Goal: Task Accomplishment & Management: Manage account settings

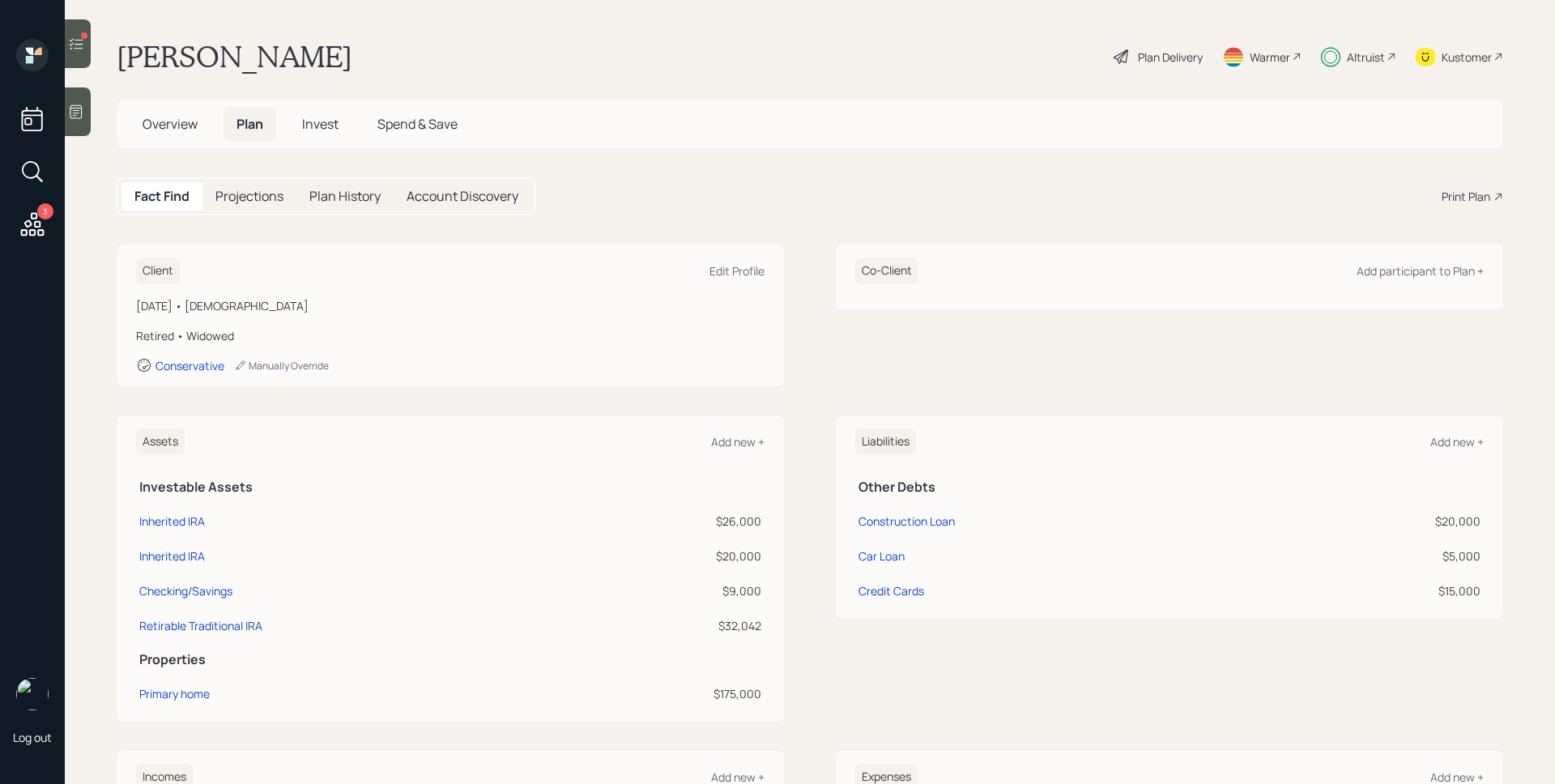
click at [173, 120] on span "Overview" at bounding box center [169, 124] width 55 height 18
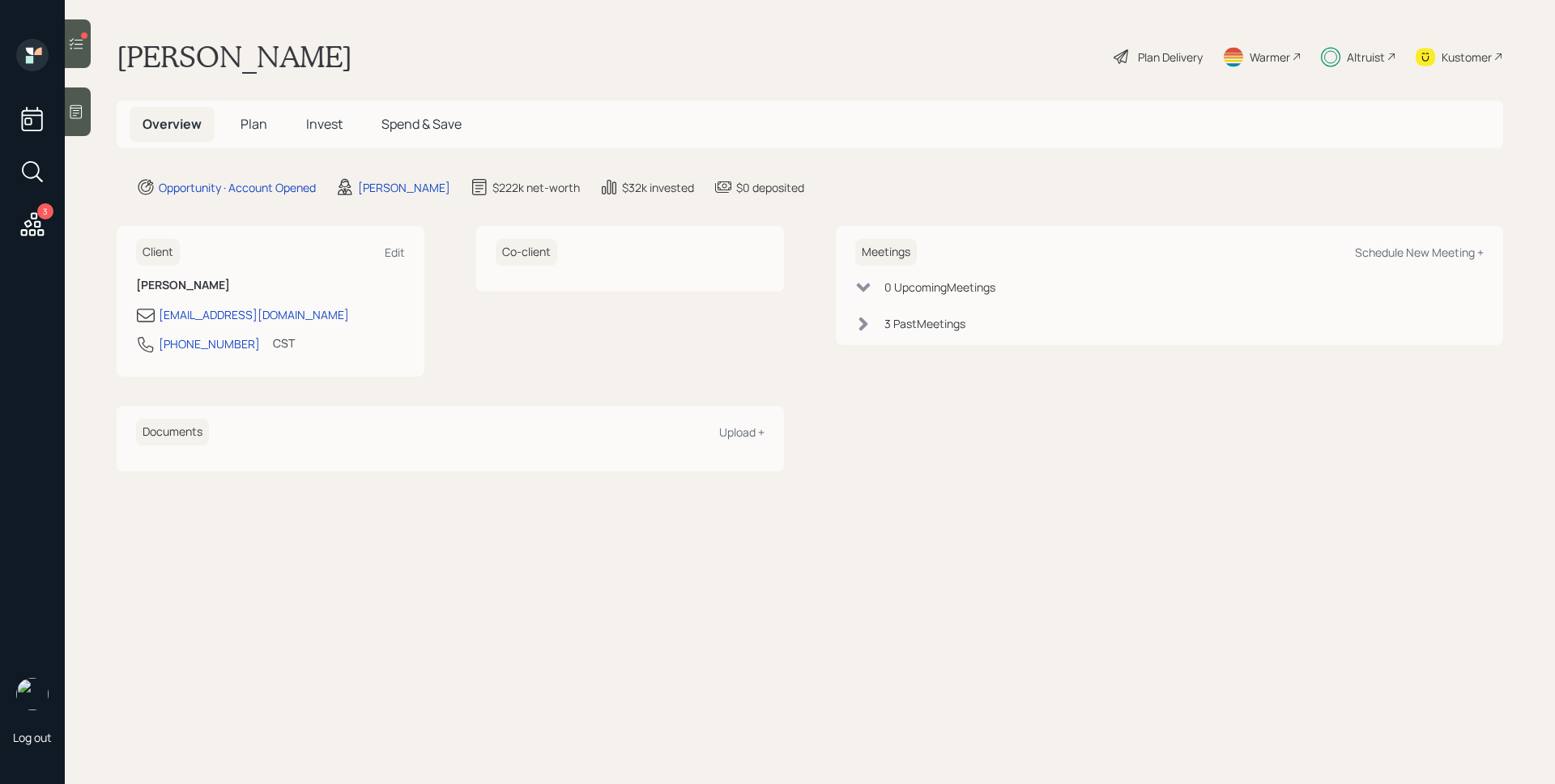
click at [1443, 54] on div "Kustomer" at bounding box center [1467, 56] width 50 height 17
click at [256, 121] on span "Plan" at bounding box center [253, 124] width 26 height 18
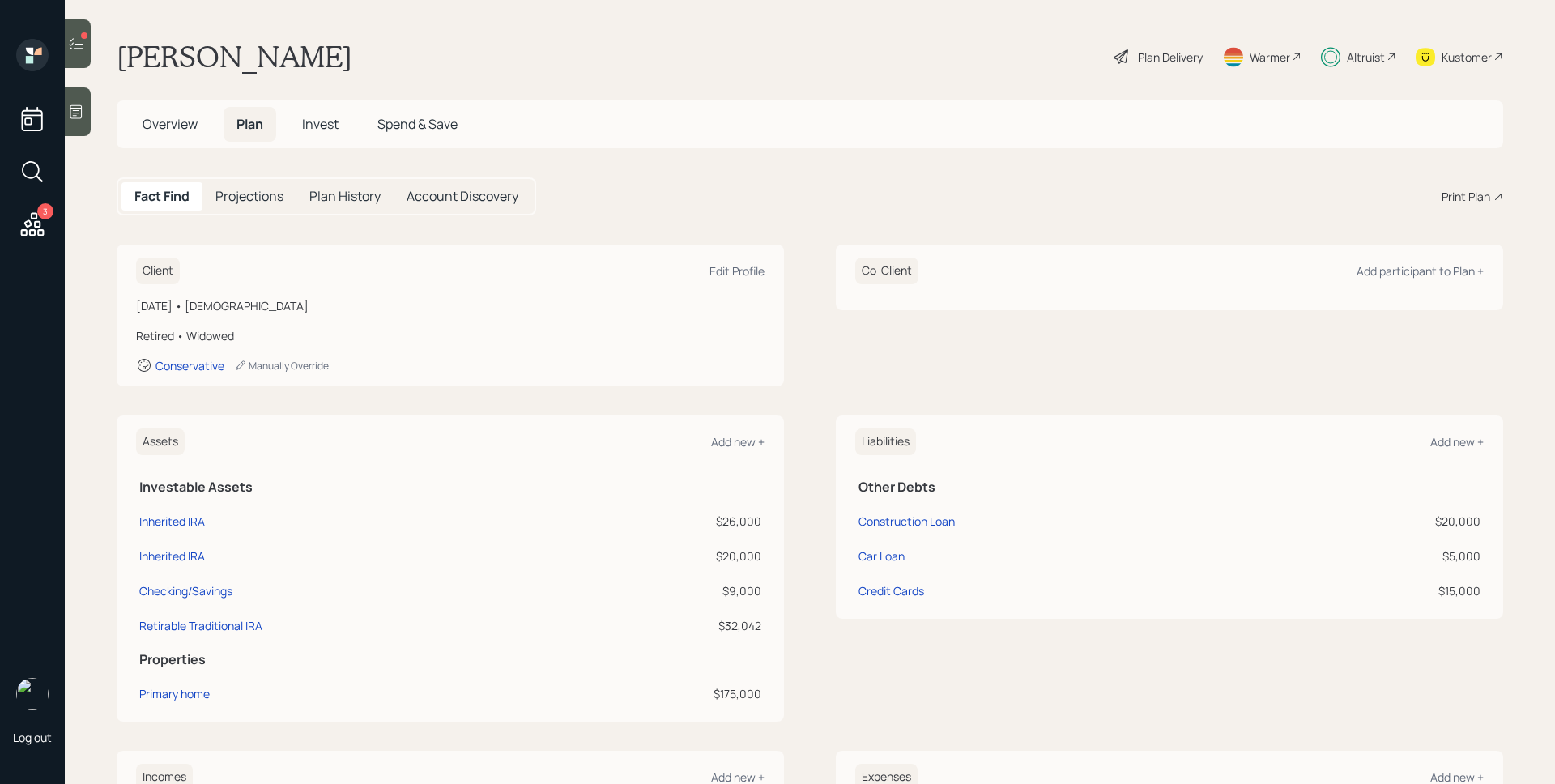
click at [40, 233] on icon at bounding box center [33, 224] width 29 height 29
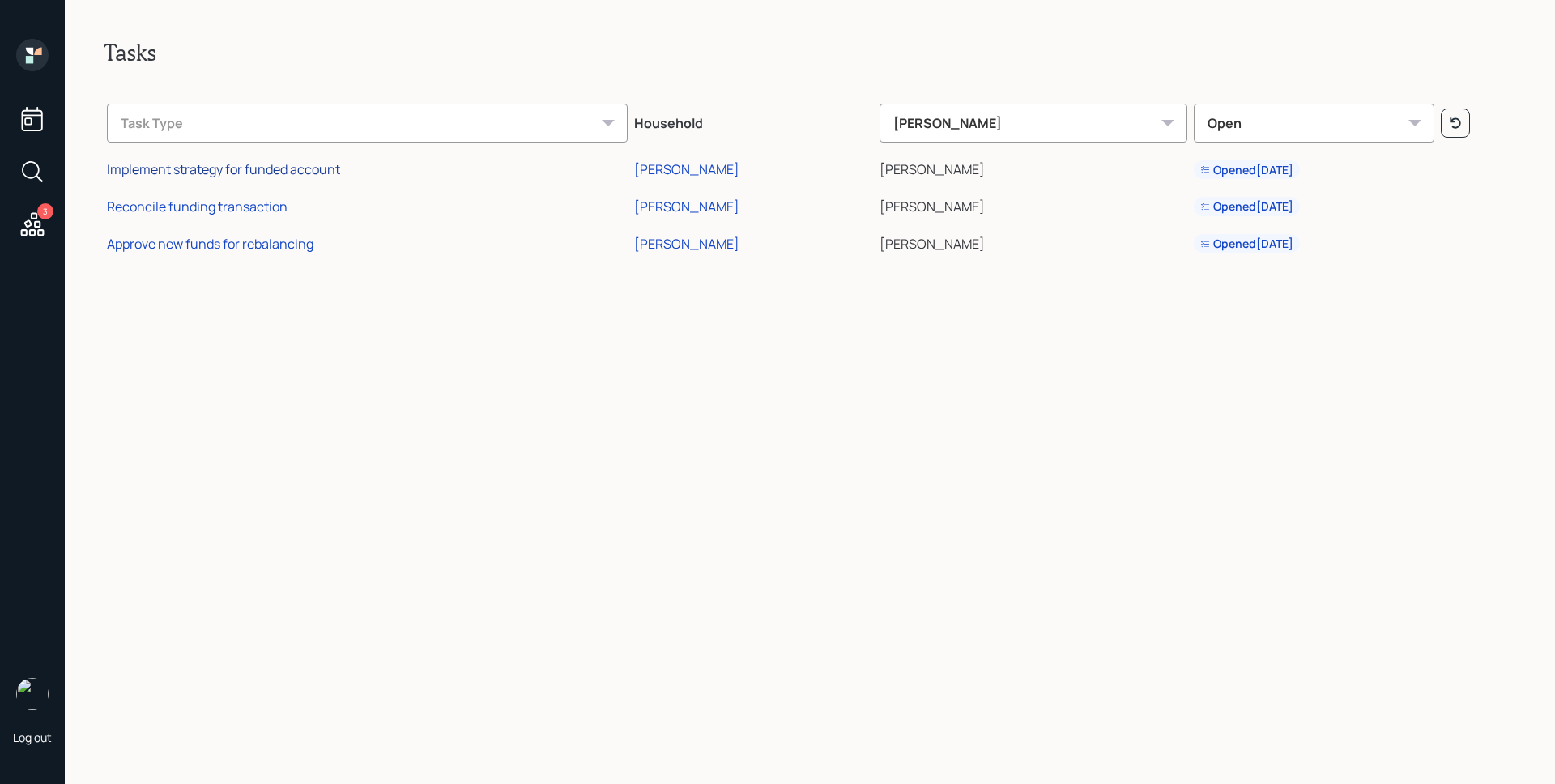
click at [251, 168] on div "Implement strategy for funded account" at bounding box center [223, 169] width 233 height 18
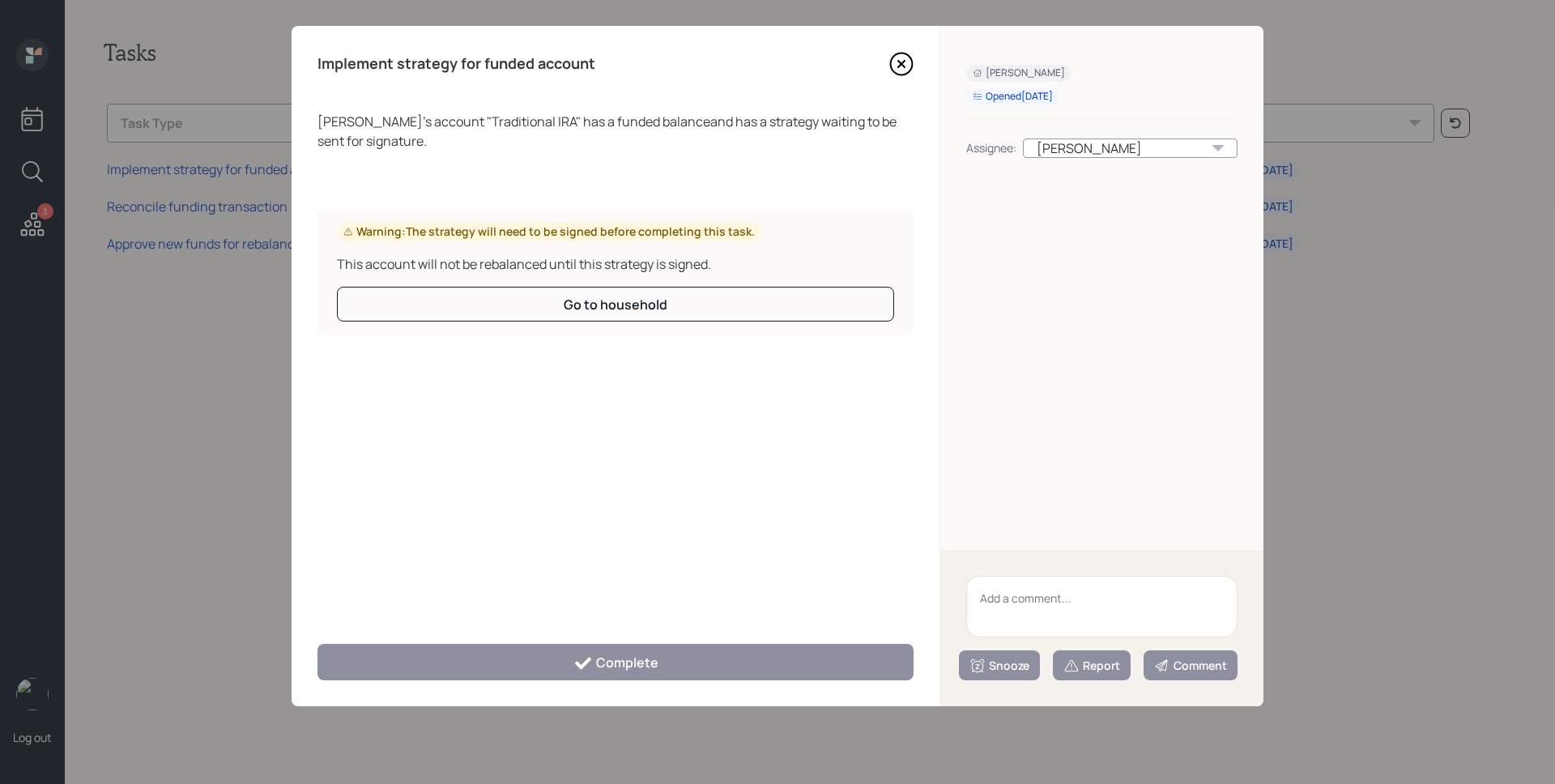
click at [902, 64] on icon at bounding box center [901, 64] width 6 height 6
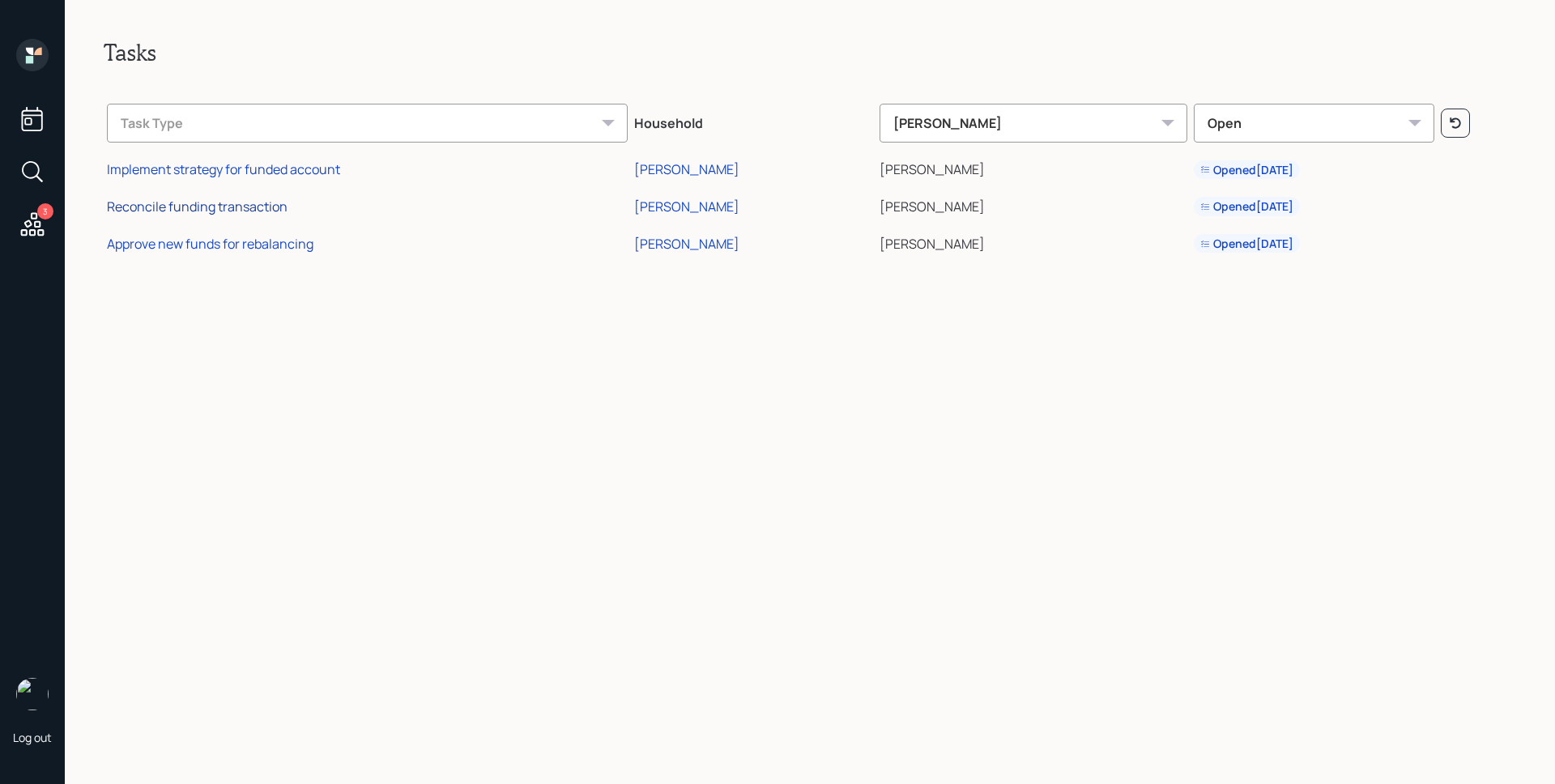
click at [267, 207] on div "Reconcile funding transaction" at bounding box center [197, 207] width 180 height 18
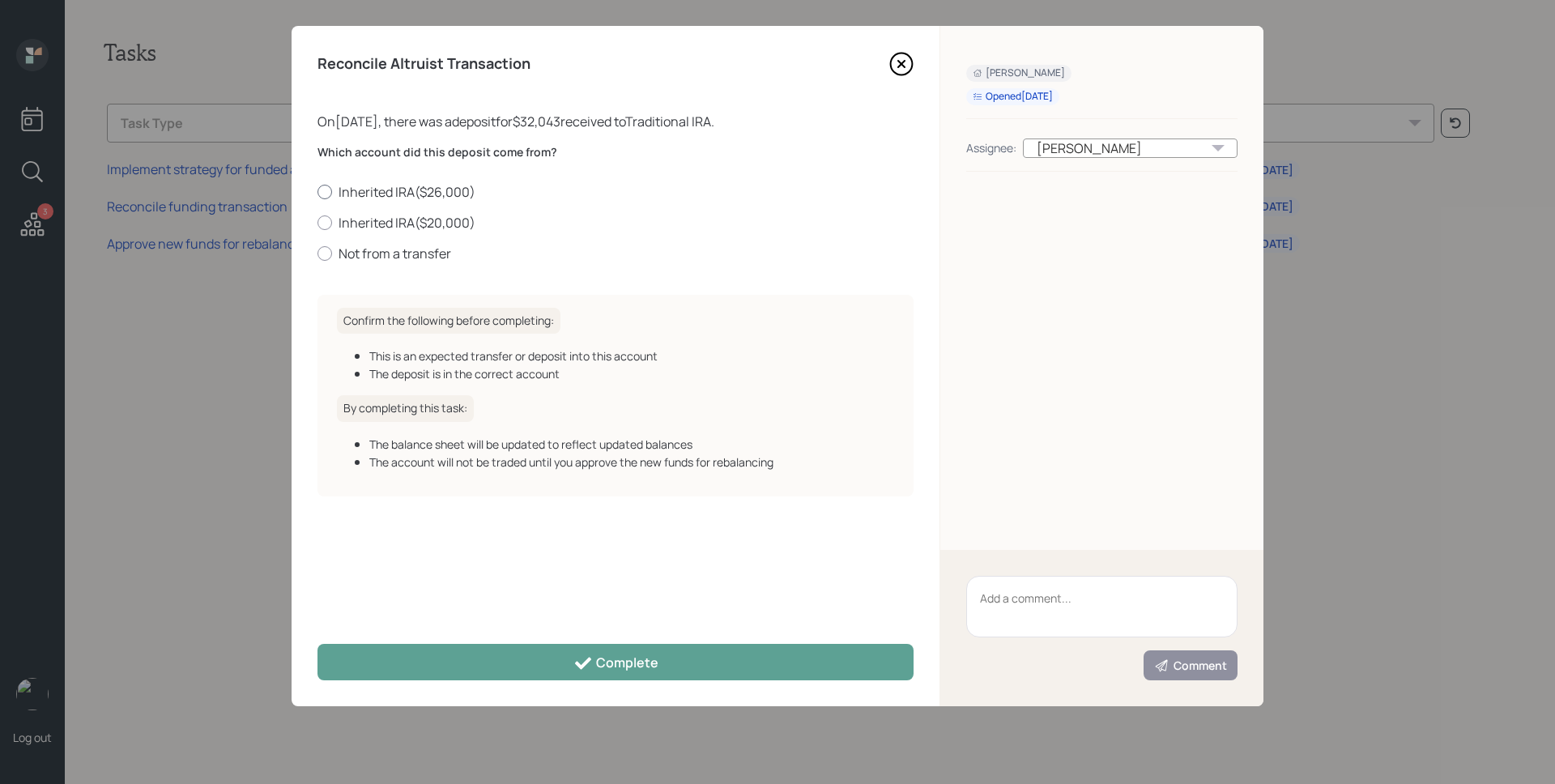
click at [424, 187] on label "Inherited IRA ( $26,000 )" at bounding box center [616, 192] width 596 height 18
click at [318, 191] on input "Inherited IRA ( $26,000 )" at bounding box center [317, 191] width 1 height 1
radio input "true"
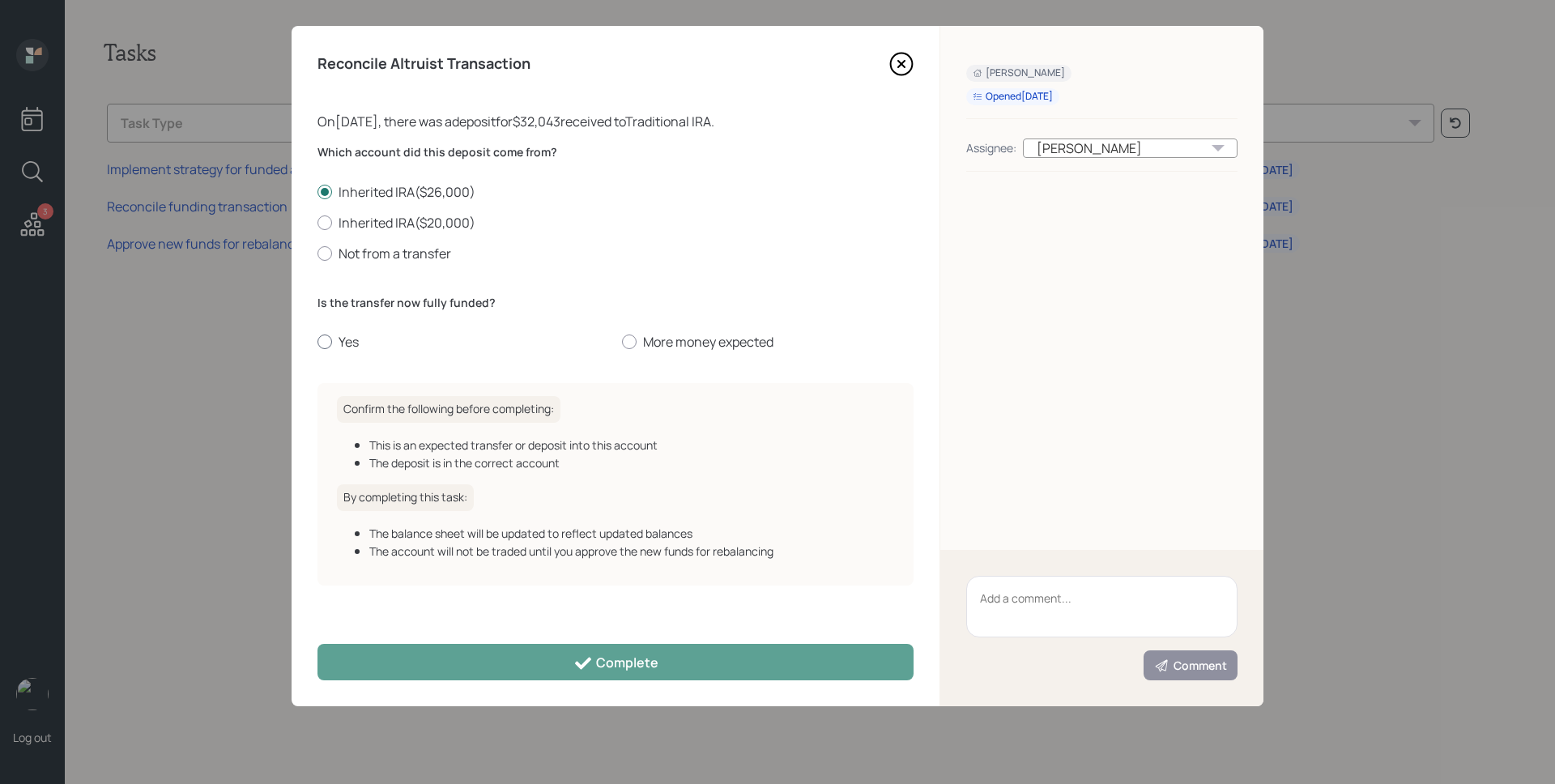
click at [353, 343] on label "Yes" at bounding box center [464, 341] width 292 height 18
click at [318, 342] on input "Yes" at bounding box center [317, 341] width 1 height 1
radio input "true"
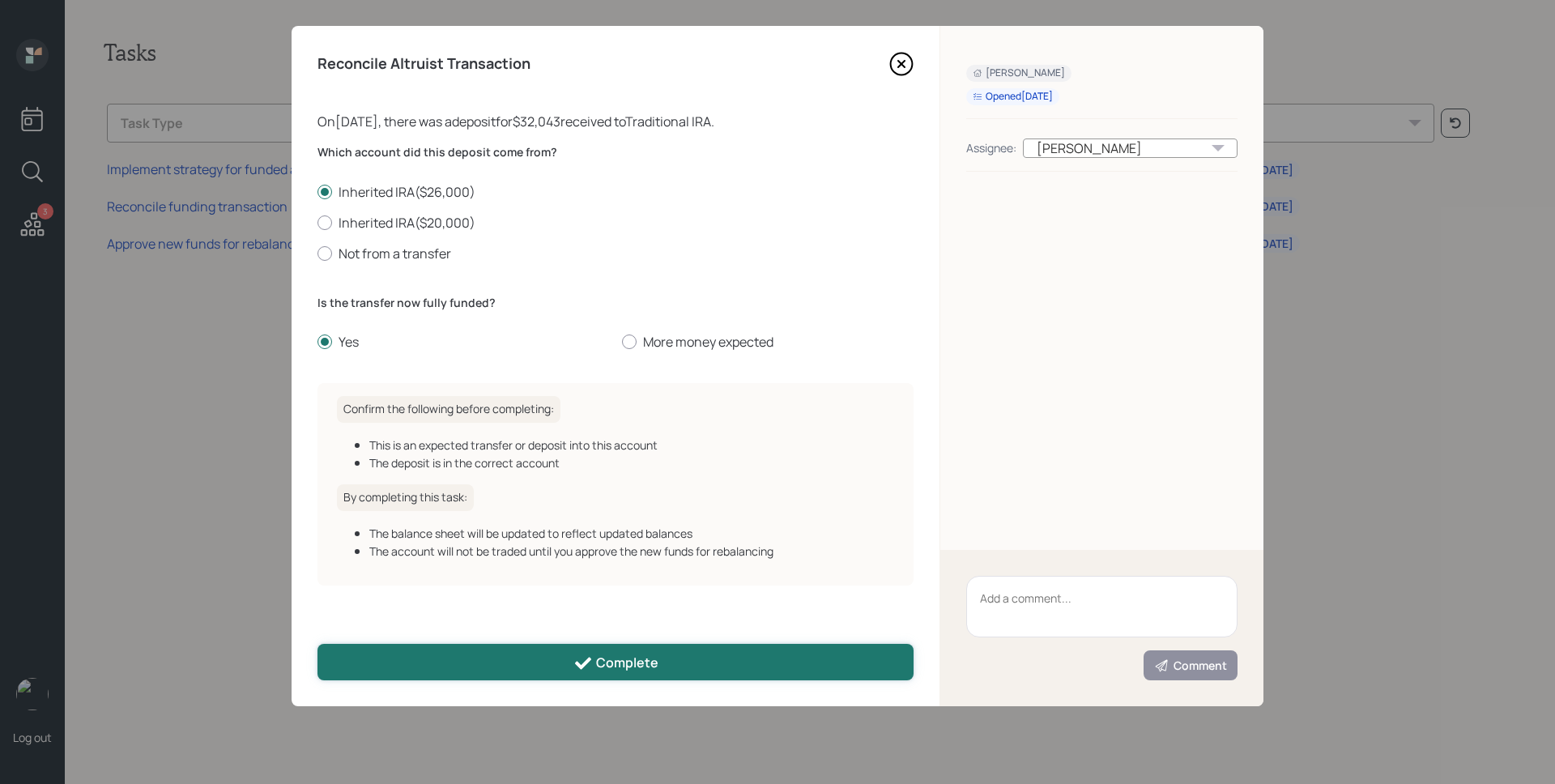
click at [625, 673] on button "Complete" at bounding box center [616, 662] width 596 height 36
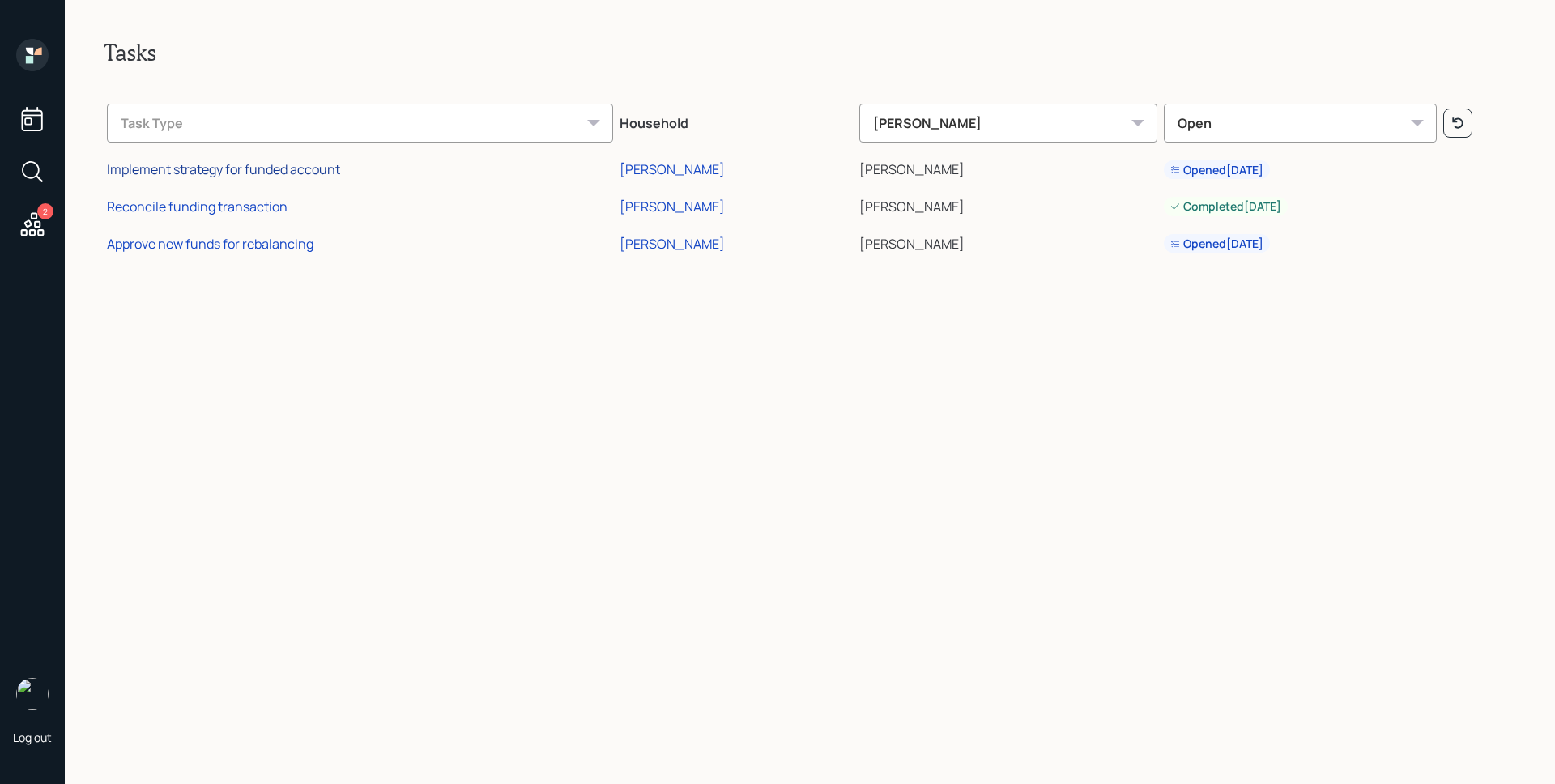
click at [251, 168] on div "Implement strategy for funded account" at bounding box center [223, 169] width 233 height 18
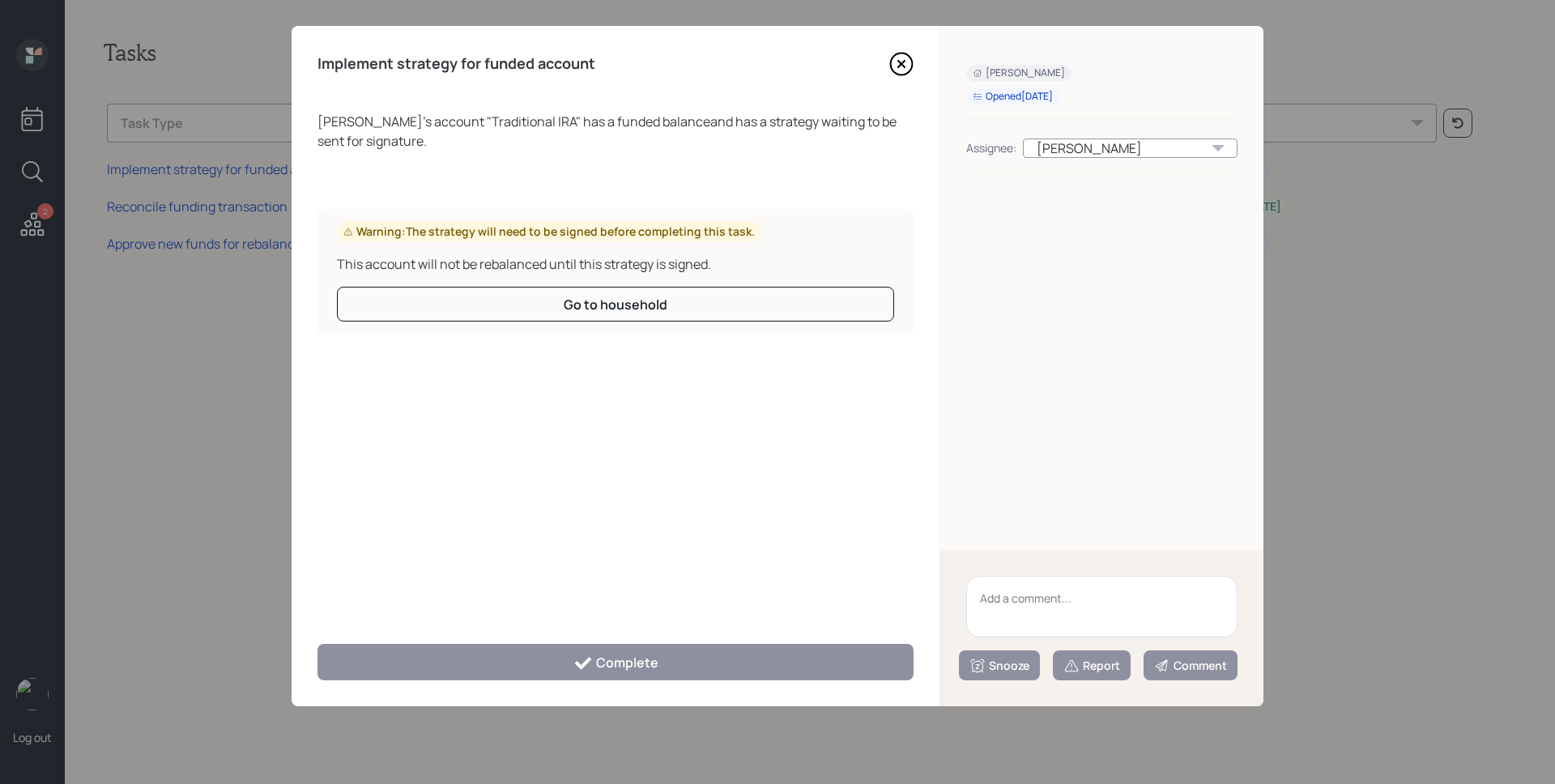
click at [899, 62] on icon at bounding box center [901, 64] width 6 height 6
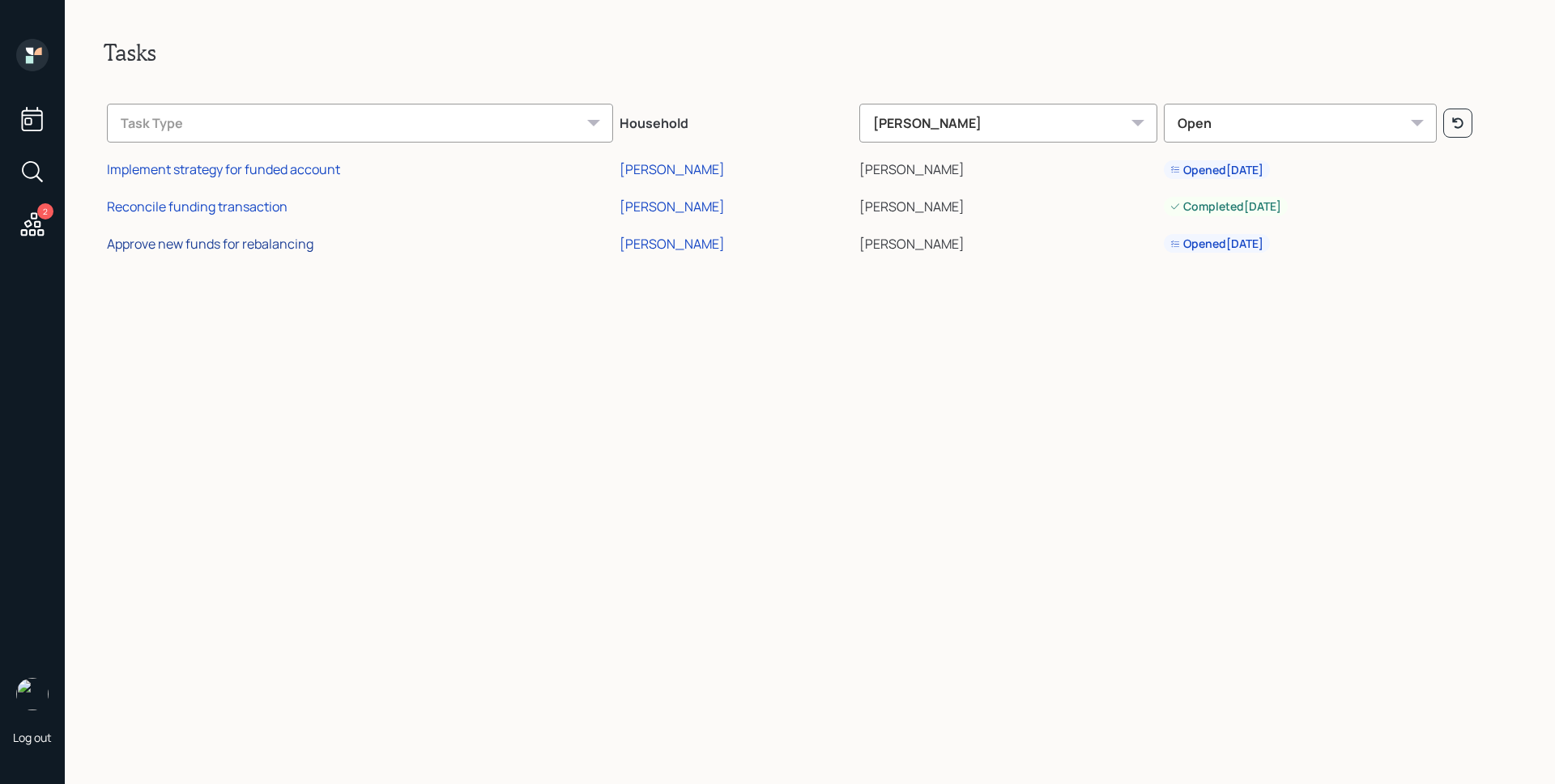
click at [226, 245] on div "Approve new funds for rebalancing" at bounding box center [210, 244] width 207 height 18
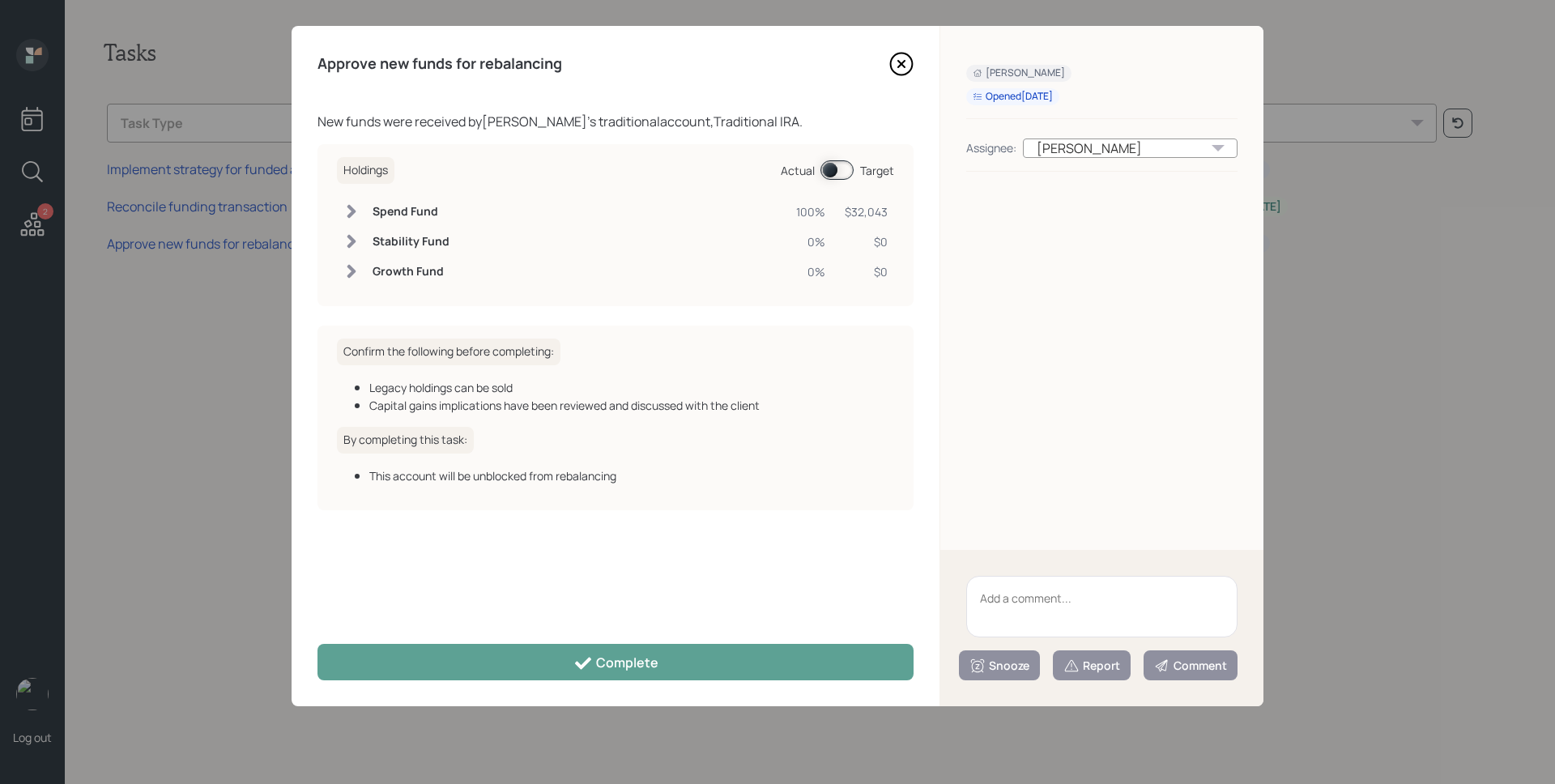
click at [896, 60] on icon at bounding box center [901, 64] width 25 height 25
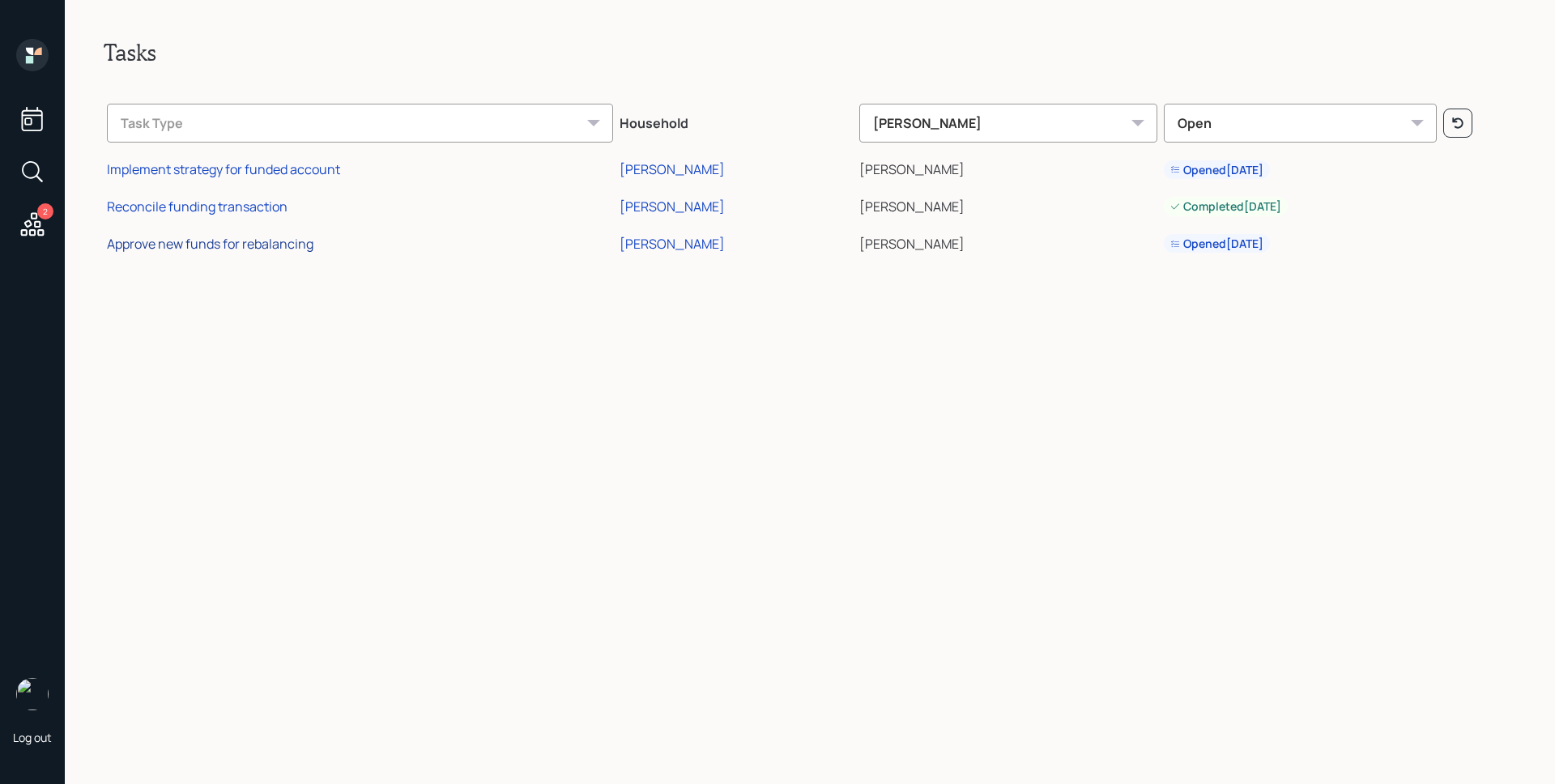
click at [185, 248] on div "Approve new funds for rebalancing" at bounding box center [210, 244] width 207 height 18
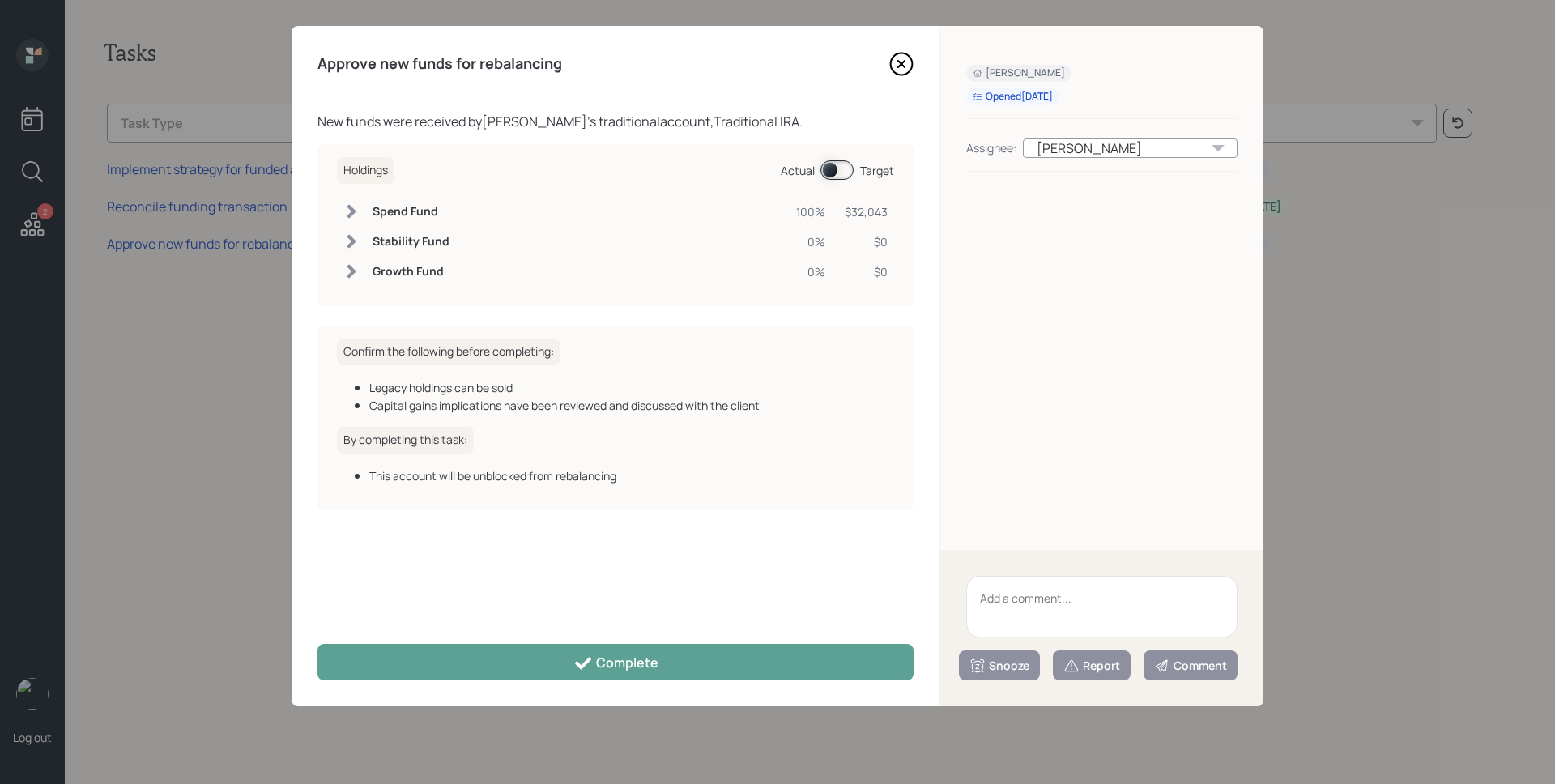
click at [1019, 596] on textarea at bounding box center [1102, 606] width 271 height 62
type textarea "IPS needs to be signed"
click at [991, 666] on div "Snooze" at bounding box center [999, 666] width 60 height 16
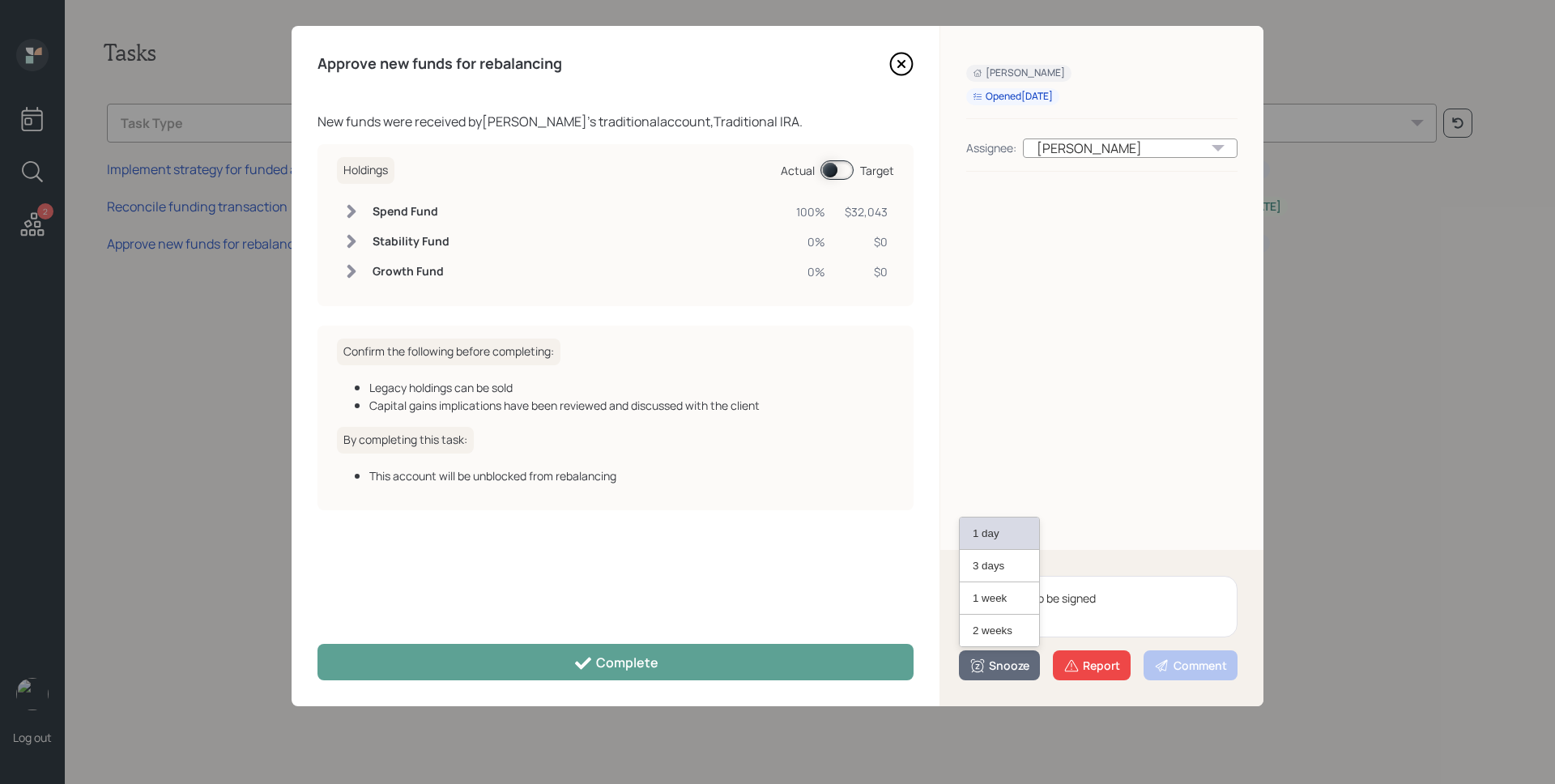
click at [987, 544] on button "1 day" at bounding box center [999, 534] width 79 height 33
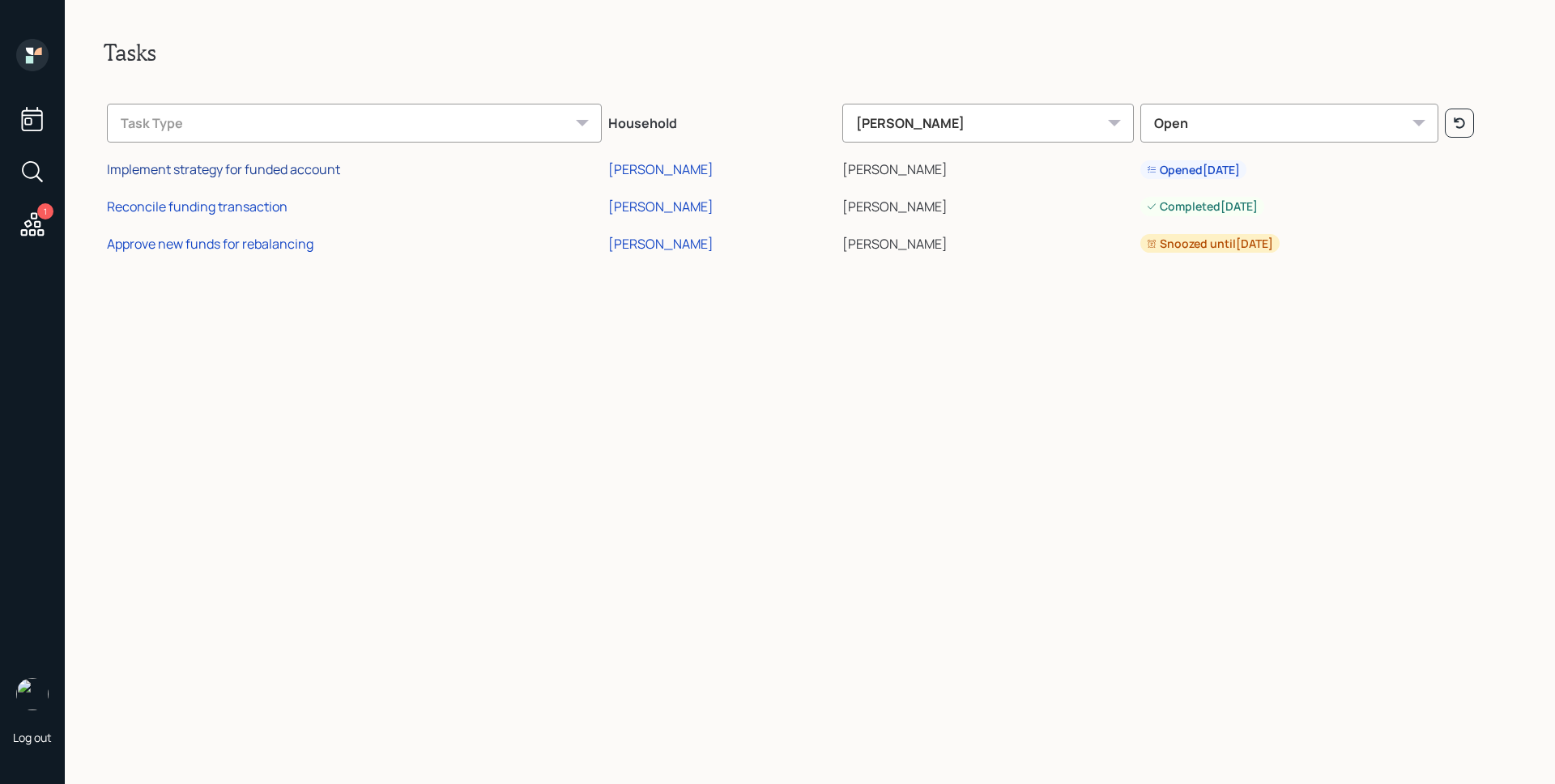
click at [186, 168] on div "Implement strategy for funded account" at bounding box center [223, 169] width 233 height 18
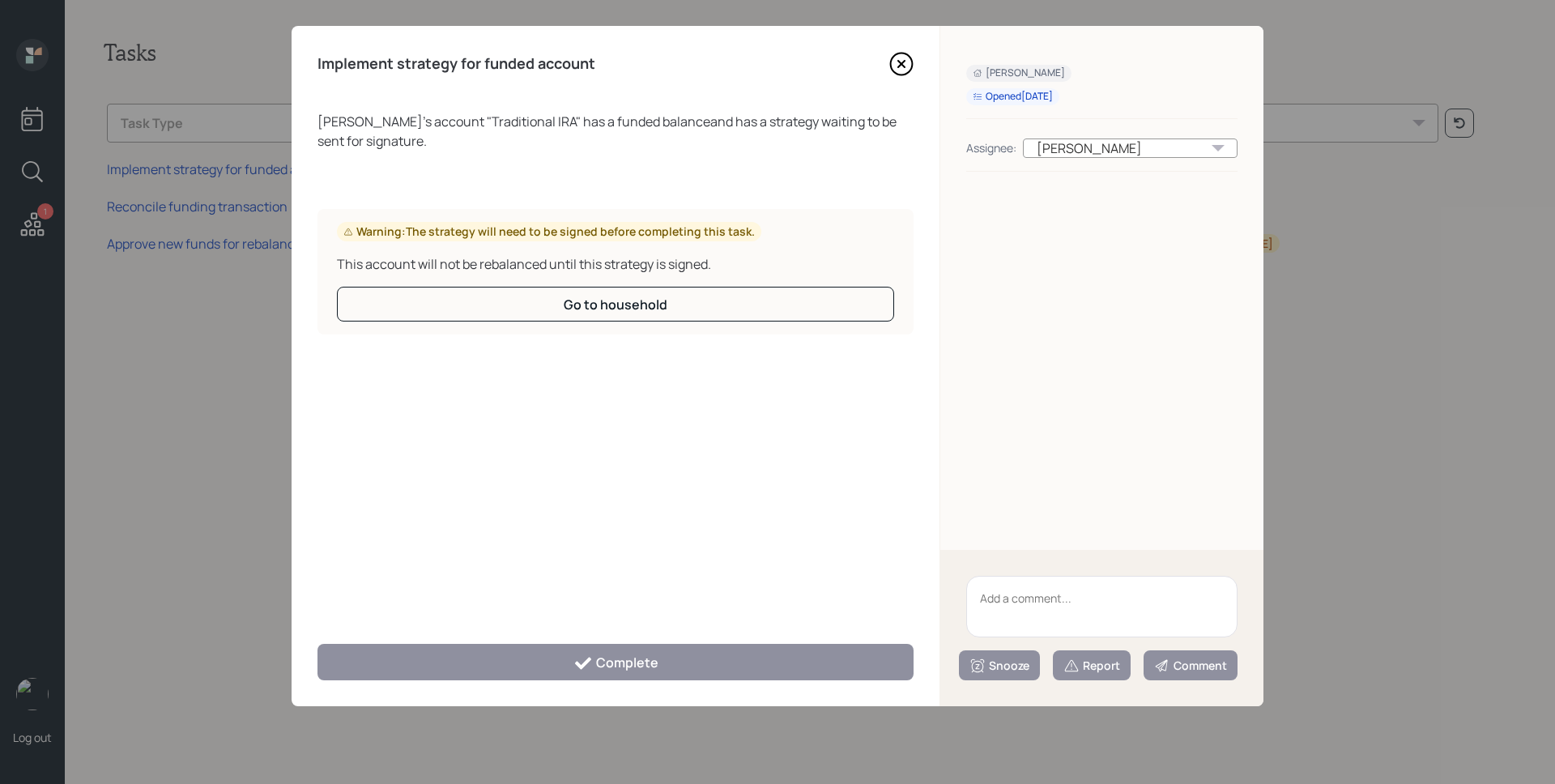
click at [1013, 605] on textarea at bounding box center [1102, 606] width 271 height 62
click at [989, 675] on button "Snooze" at bounding box center [999, 665] width 81 height 30
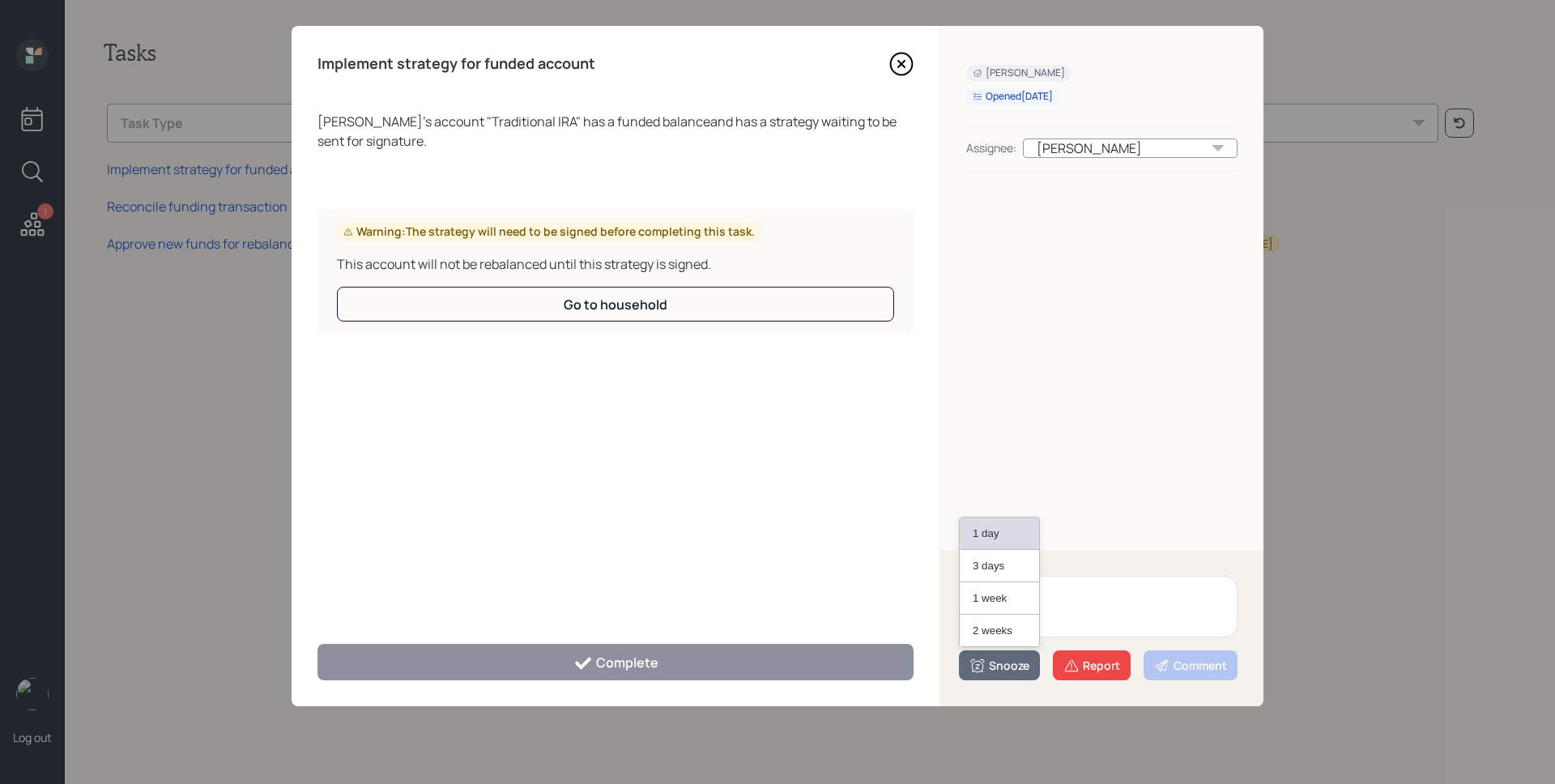
click at [983, 529] on button "1 day" at bounding box center [999, 534] width 79 height 33
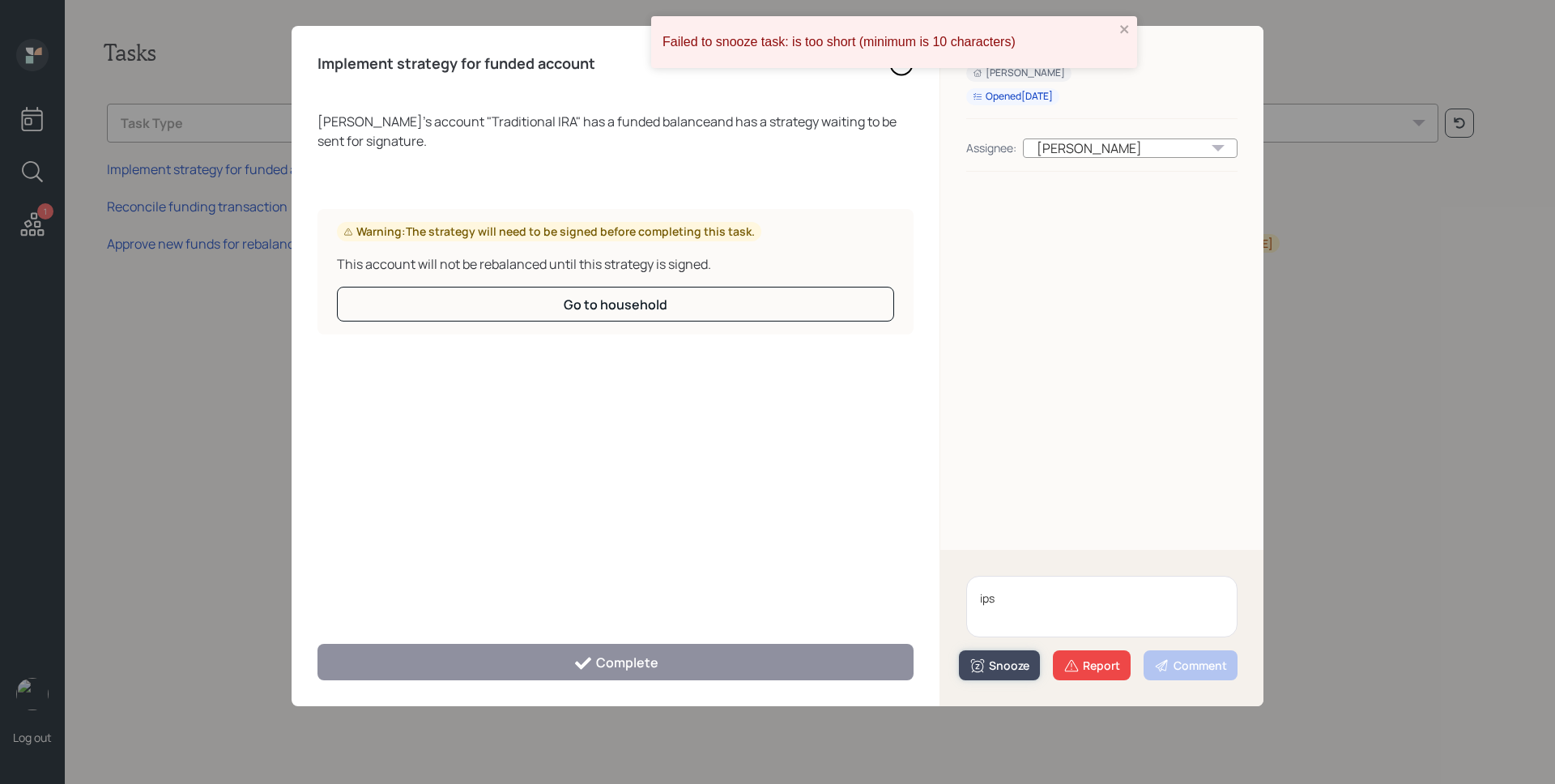
click at [989, 667] on div "Snooze" at bounding box center [999, 666] width 60 height 16
click at [1102, 566] on div "ips Snooze 1 day 3 days 1 week 2 weeks Report Comment" at bounding box center [1101, 628] width 323 height 157
click at [1105, 590] on textarea "ips" at bounding box center [1102, 606] width 271 height 62
type textarea "ips needs to be signed"
click at [992, 660] on div "Snooze" at bounding box center [999, 666] width 60 height 16
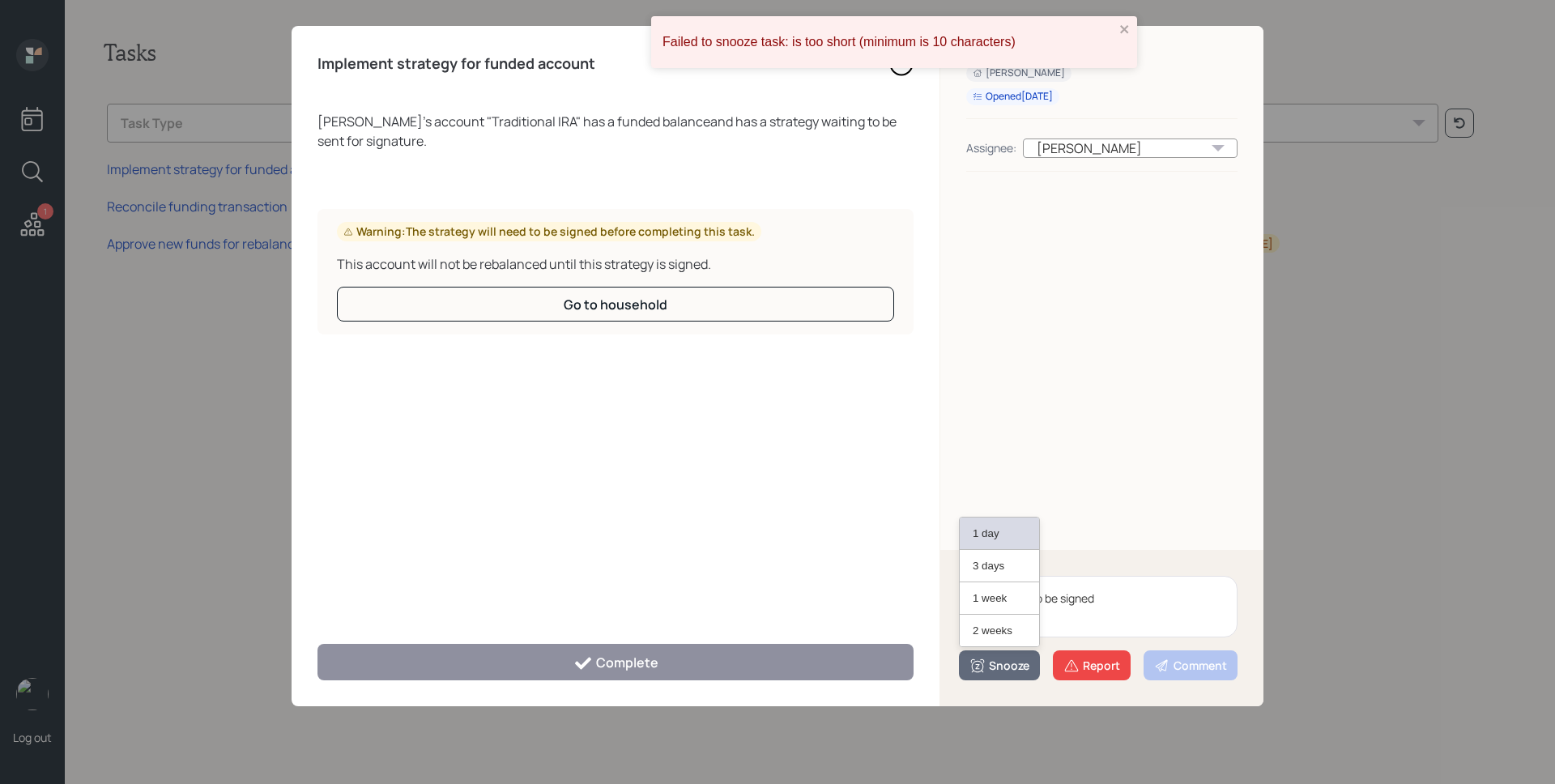
click at [998, 539] on button "1 day" at bounding box center [999, 534] width 79 height 33
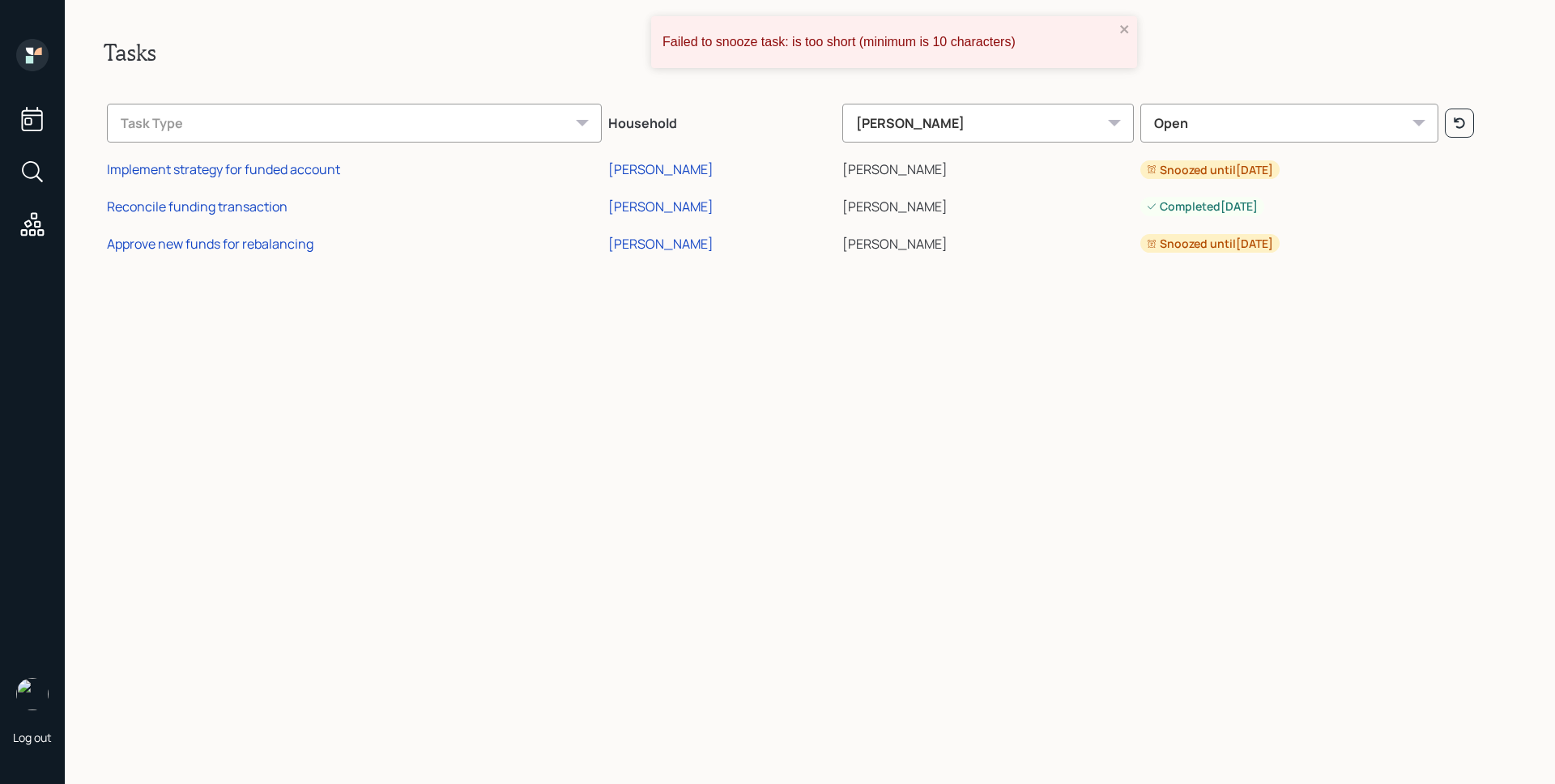
click at [33, 46] on icon at bounding box center [33, 56] width 33 height 33
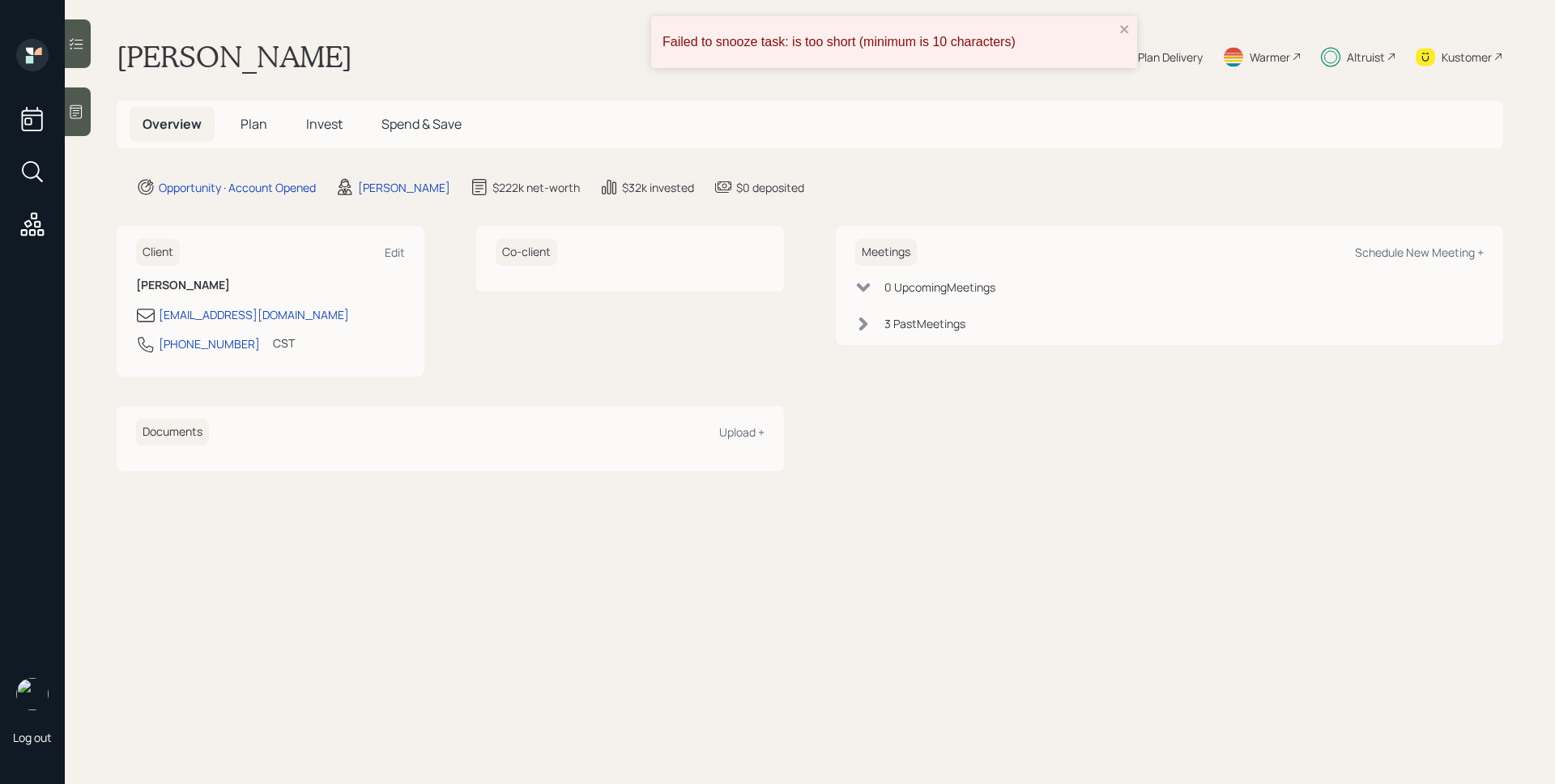
click at [78, 107] on icon at bounding box center [76, 112] width 12 height 14
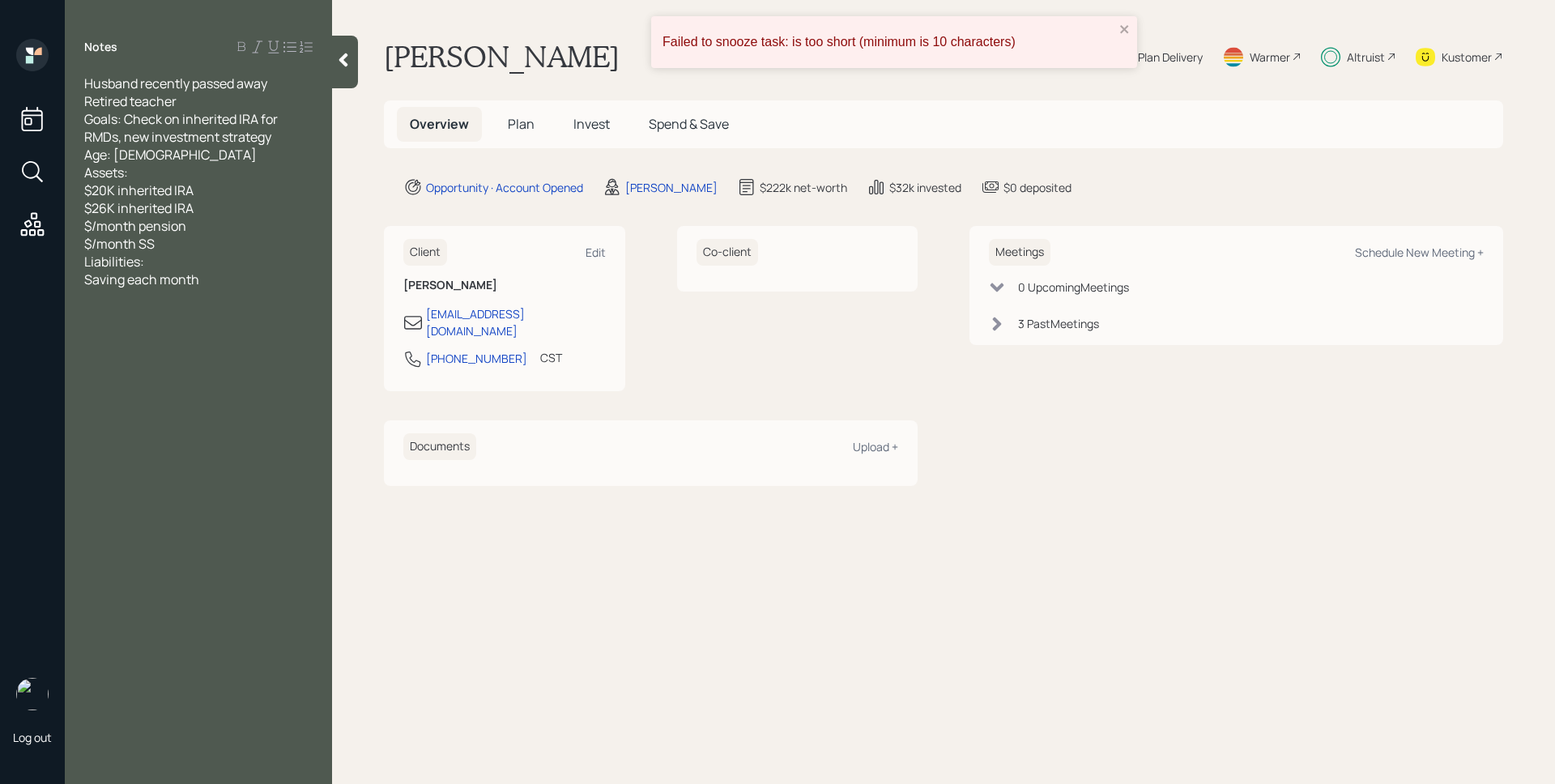
click at [535, 131] on h5 "Plan" at bounding box center [521, 124] width 53 height 35
